Goal: Task Accomplishment & Management: Use online tool/utility

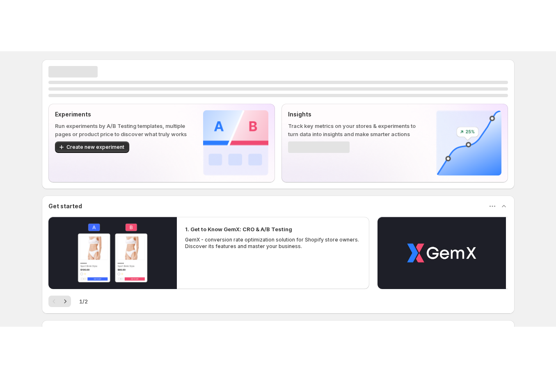
scroll to position [34, 0]
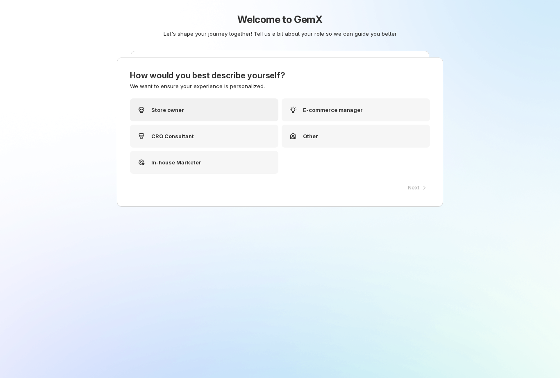
click at [245, 121] on div "Store owner" at bounding box center [204, 109] width 148 height 23
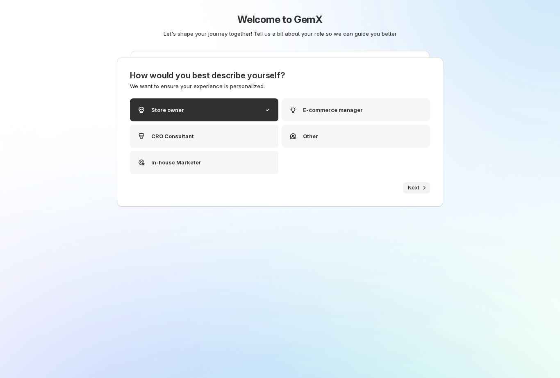
click at [410, 184] on button "Next" at bounding box center [416, 187] width 27 height 11
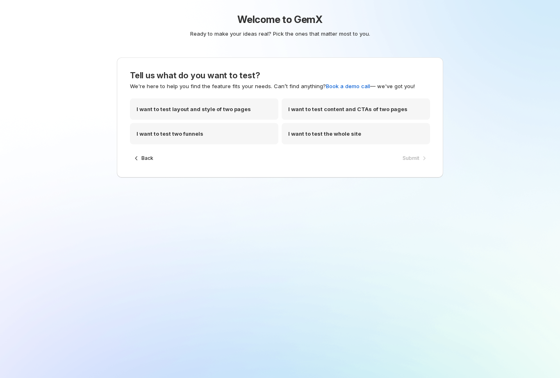
click at [195, 98] on div "Tell us what do you want to test? We're here to help you find the feature fits …" at bounding box center [280, 112] width 300 height 82
click at [232, 109] on p "I want to test layout and style of two pages" at bounding box center [194, 109] width 114 height 8
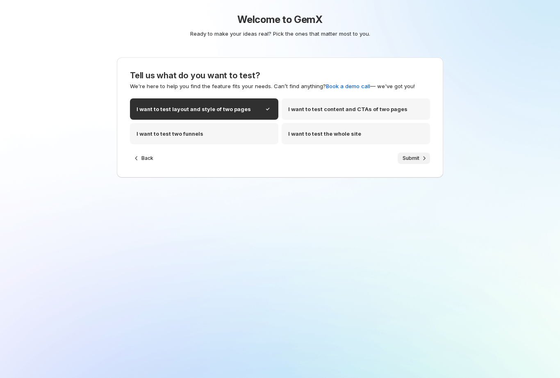
click at [411, 159] on span "Submit" at bounding box center [411, 158] width 17 height 7
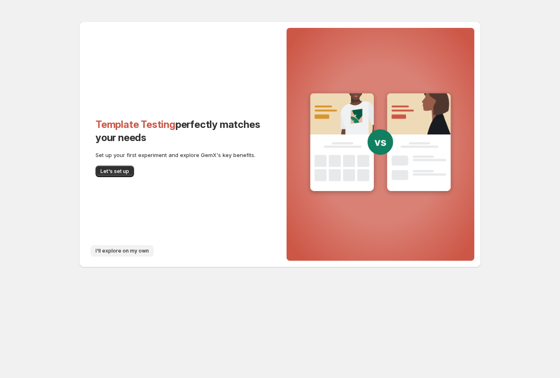
click at [121, 246] on button "I'll explore on my own" at bounding box center [122, 250] width 63 height 11
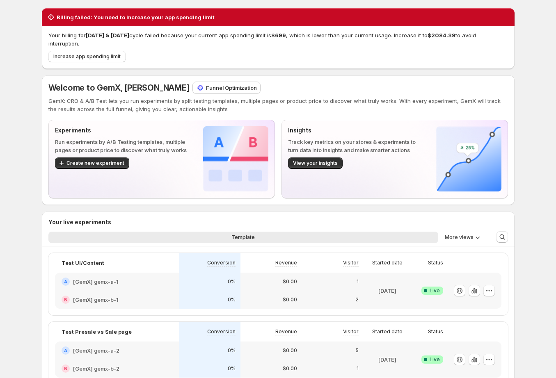
scroll to position [202, 0]
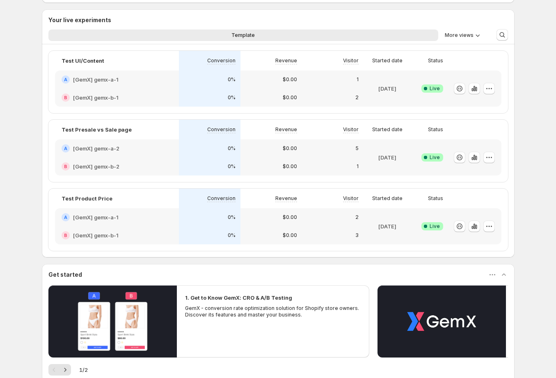
click at [476, 158] on icon "button" at bounding box center [476, 158] width 2 height 5
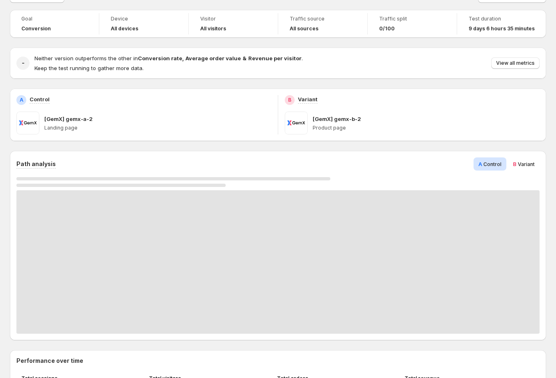
scroll to position [73, 0]
